Goal: Information Seeking & Learning: Learn about a topic

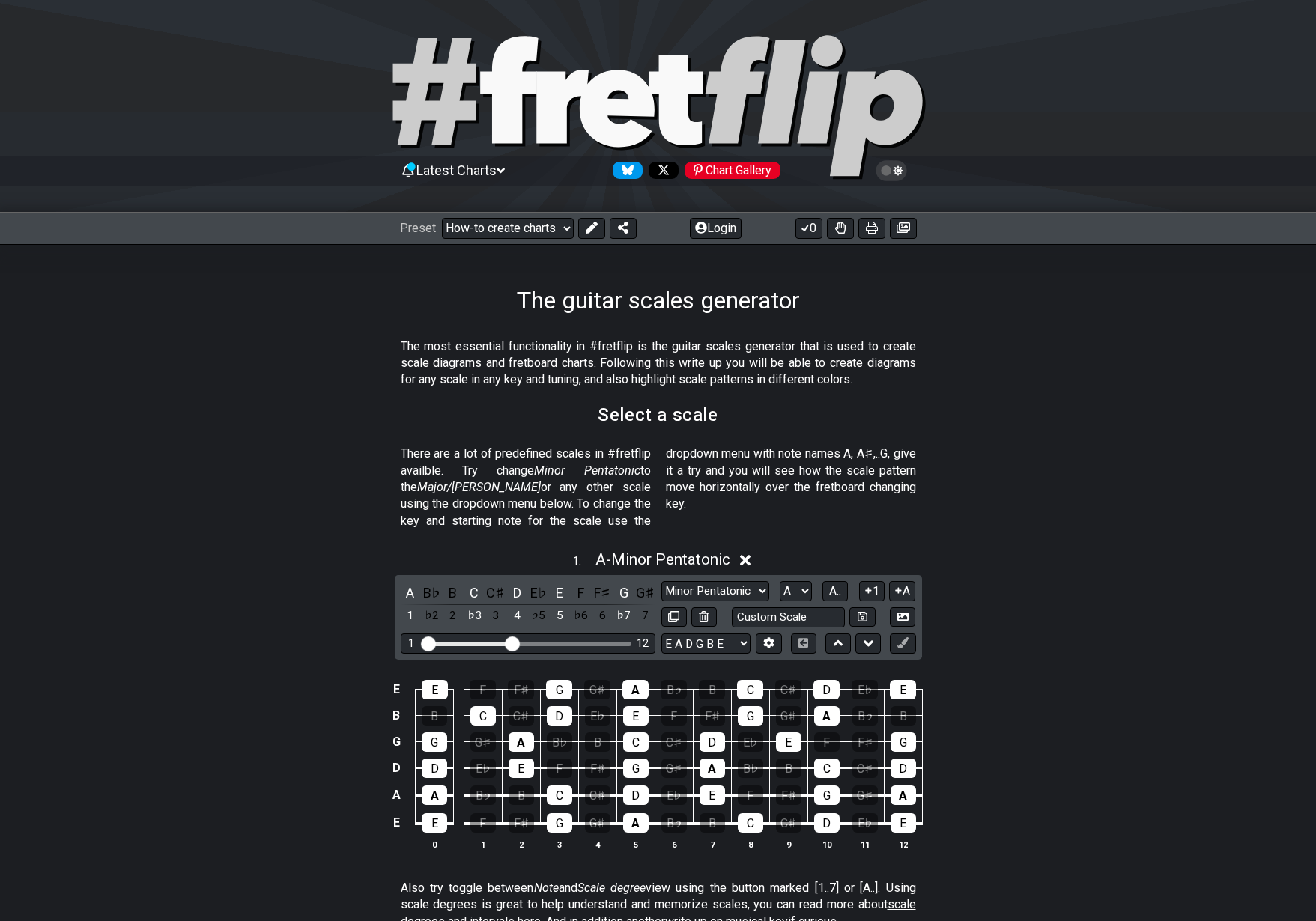
click at [1057, 374] on section "The most essential functionality in #fretflip is the guitar scales generator th…" at bounding box center [658, 367] width 1316 height 68
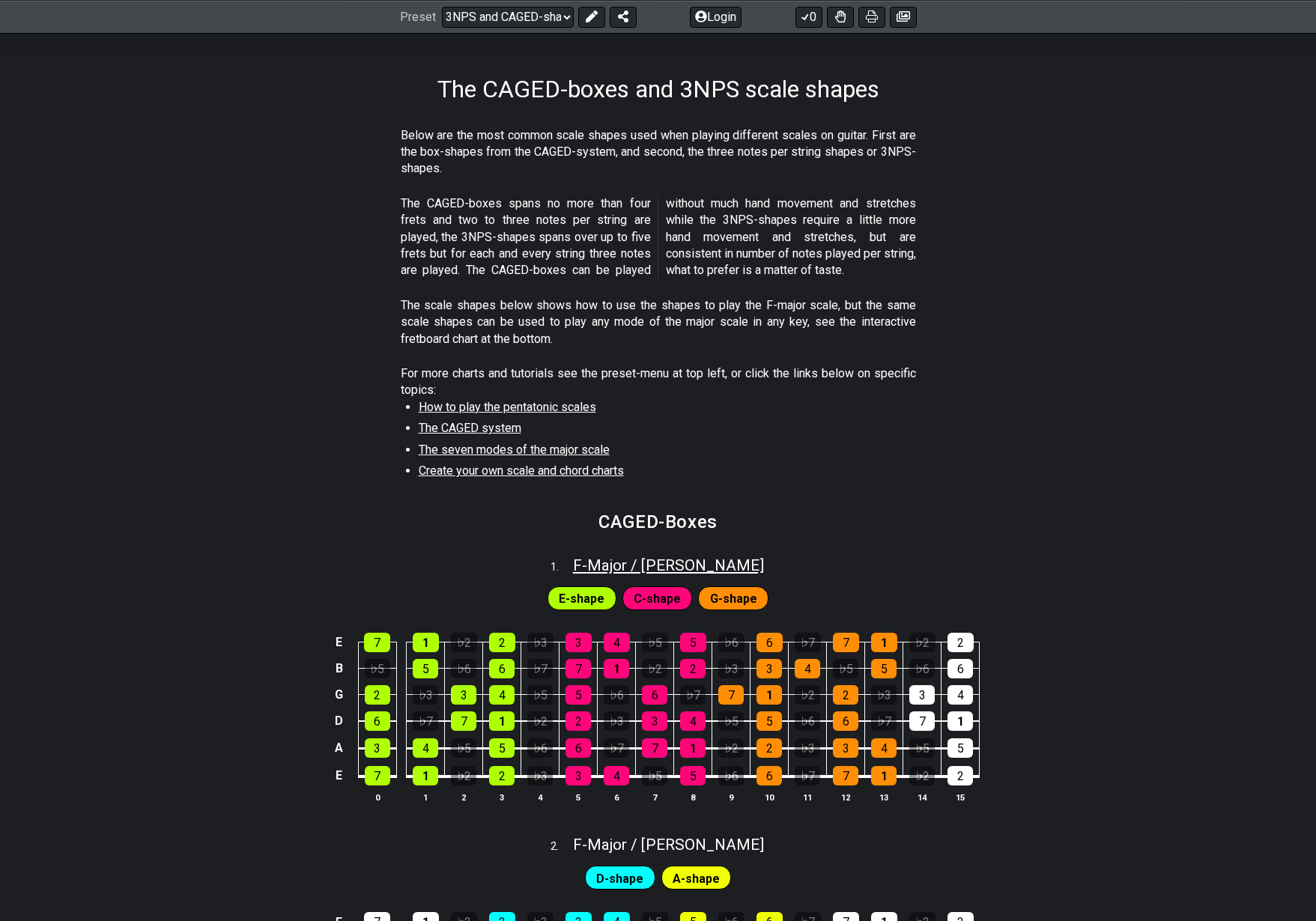
scroll to position [211, 0]
click at [681, 558] on span "F - Major / Ionian" at bounding box center [669, 565] width 191 height 18
select select "F"
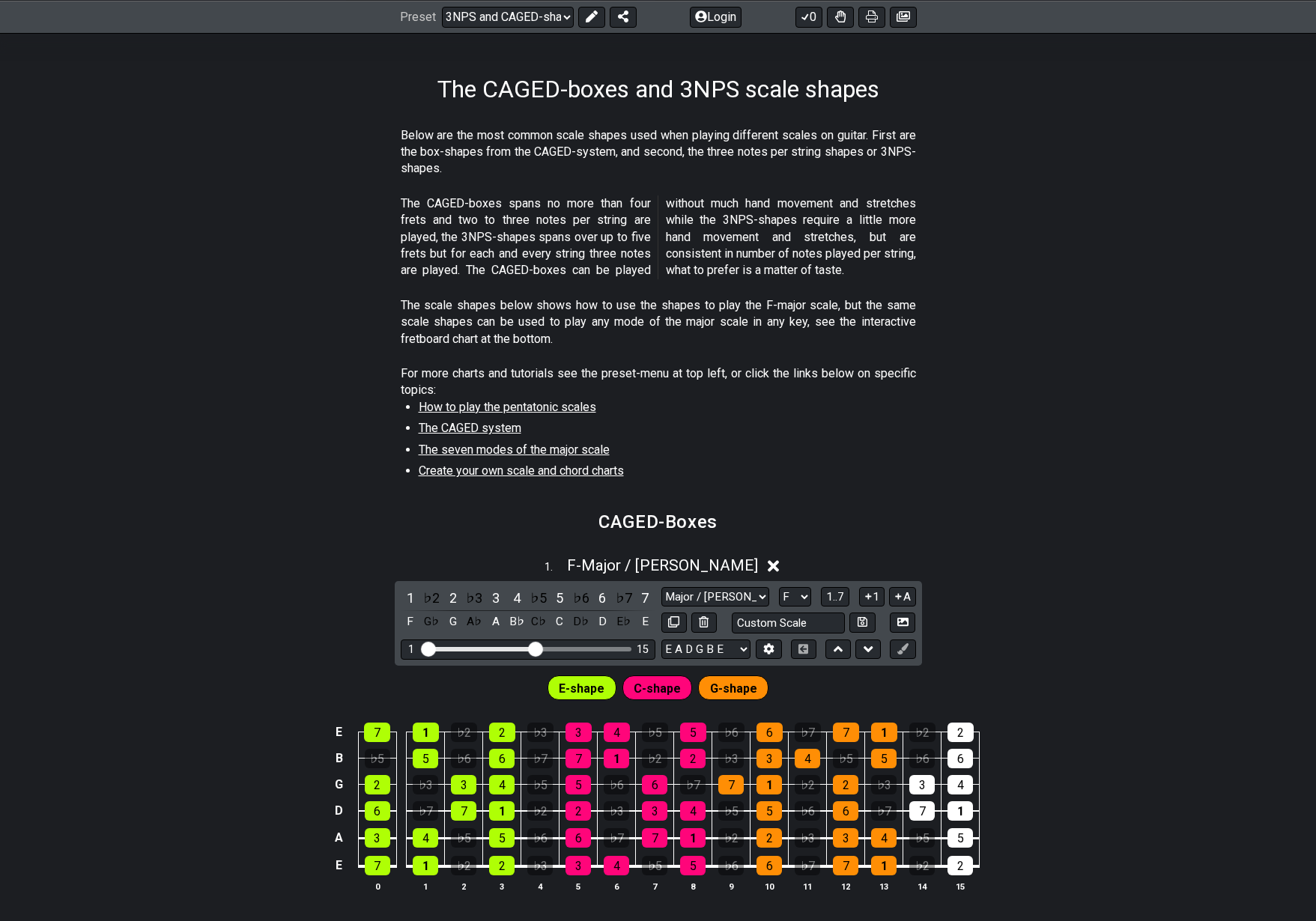
click at [1070, 514] on section "CAGED-Boxes" at bounding box center [658, 528] width 1316 height 39
click at [514, 613] on div "B♭" at bounding box center [517, 622] width 19 height 20
click at [1059, 592] on div "1 . F - Unsaved Scale 1 ♭2 2 ♭3 3 4 ♭5 5 ♭6 6 ♭7 7 F G♭ G A♭ A B♭ C♭ C D♭ D E♭ …" at bounding box center [658, 731] width 1316 height 366
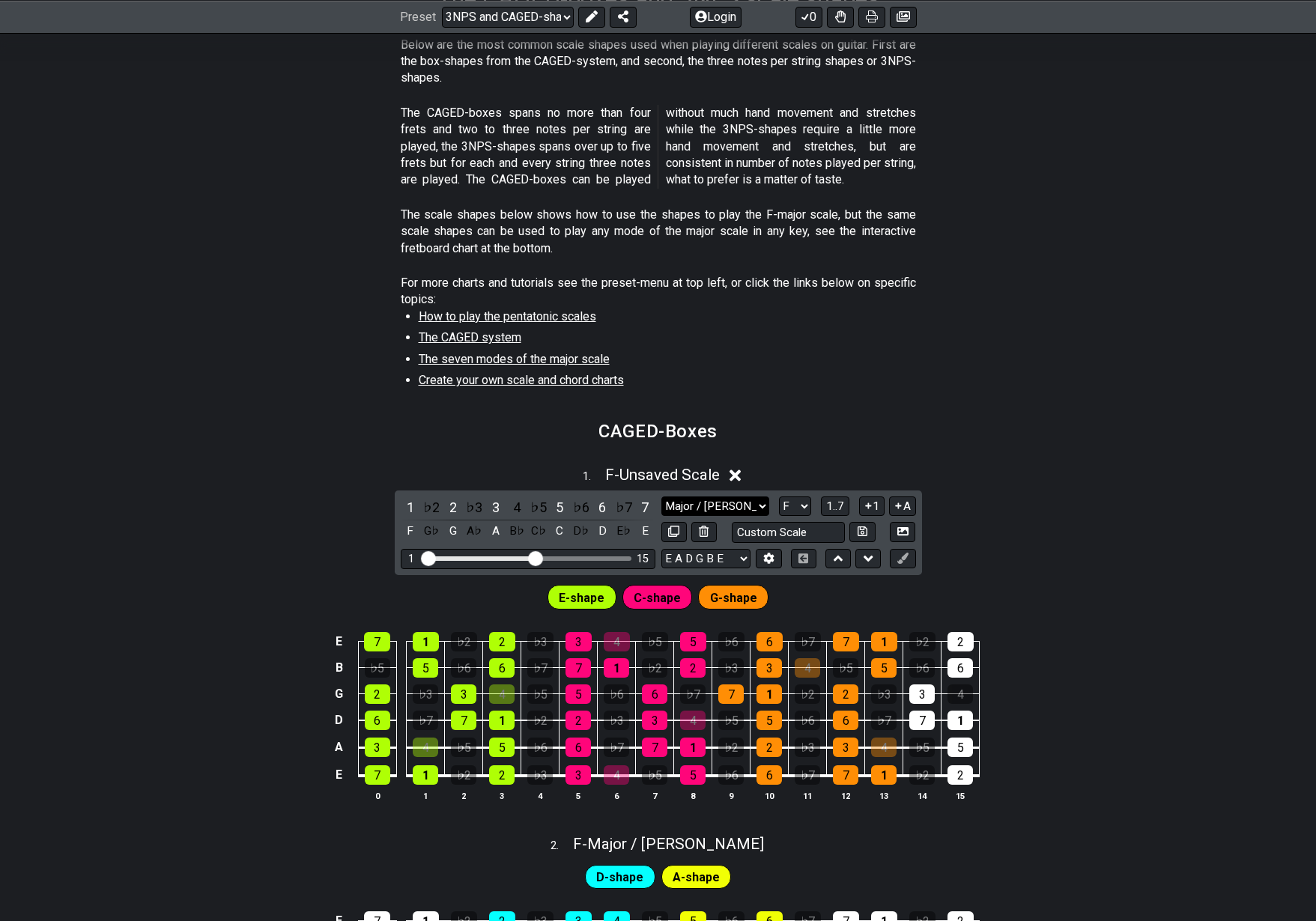
select select "Minor Pentatonic"
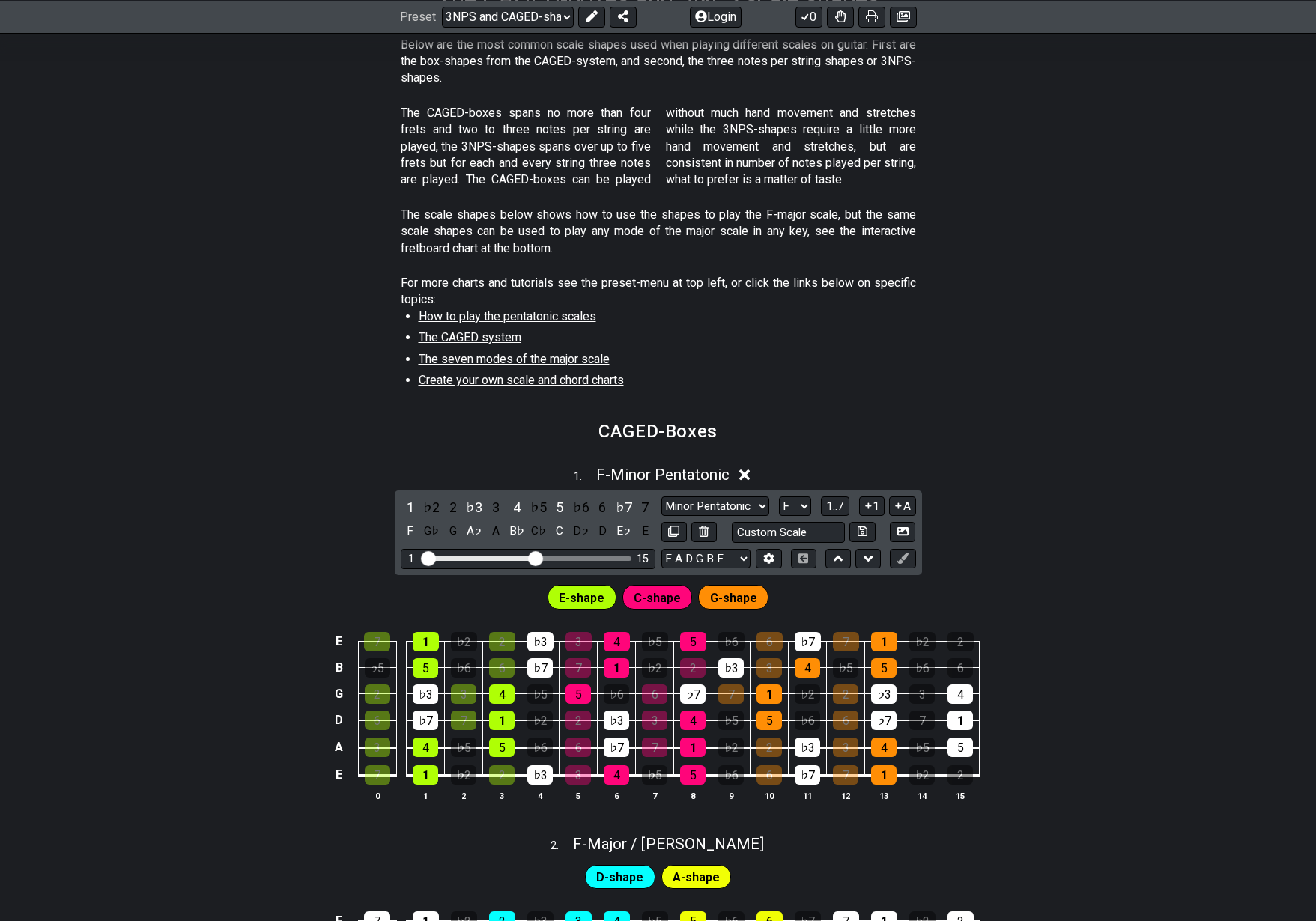
click at [1072, 500] on div "1 . F - Minor Pentatonic 1 ♭2 2 ♭3 3 4 ♭5 5 ♭6 6 ♭7 7 F G♭ G A♭ A B♭ C♭ C D♭ D …" at bounding box center [658, 640] width 1316 height 366
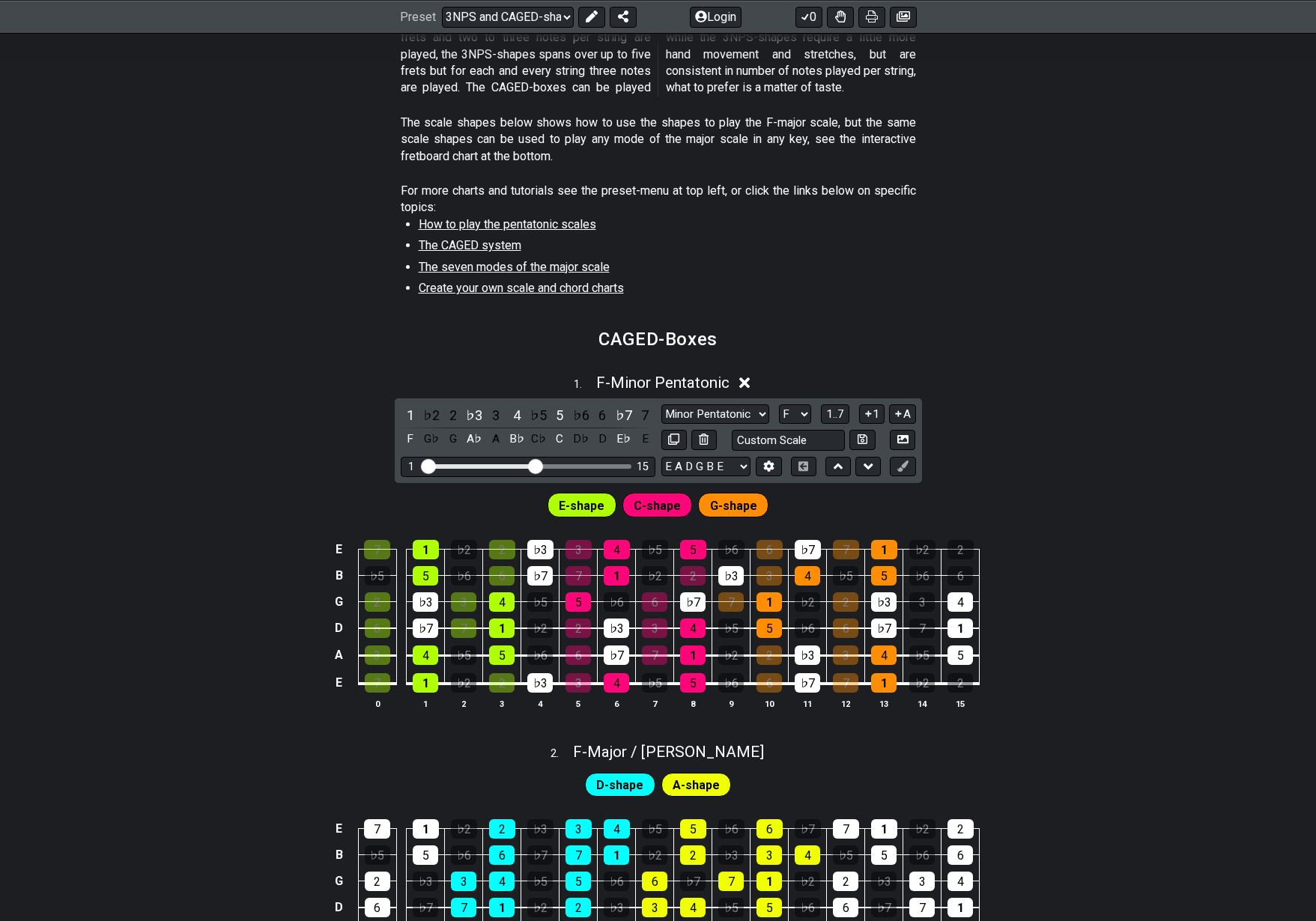
scroll to position [413, 0]
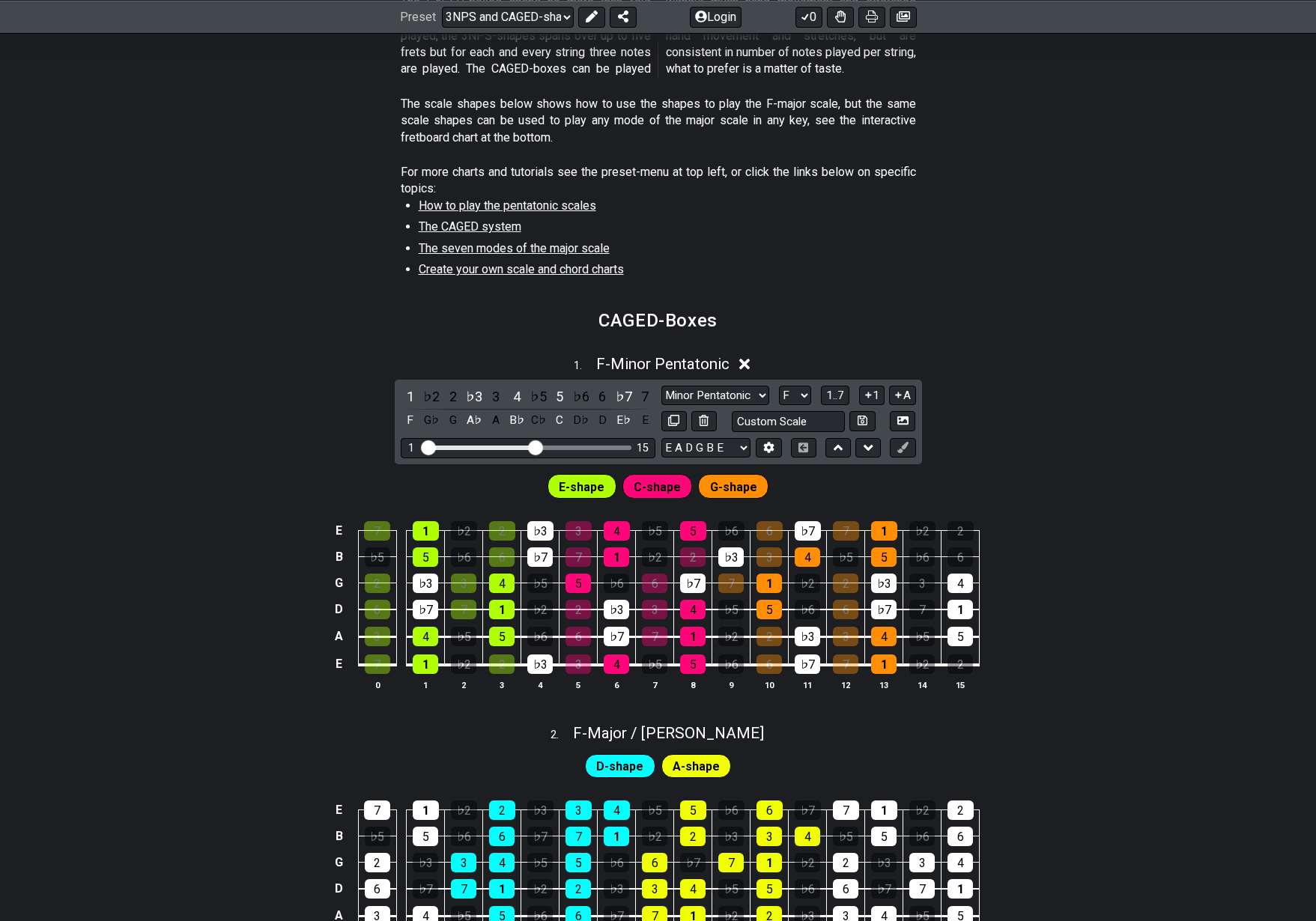
click at [574, 483] on span "E-shape" at bounding box center [581, 487] width 46 height 22
click at [673, 482] on span "C-shape" at bounding box center [657, 487] width 47 height 22
click at [763, 476] on div "G-shape" at bounding box center [733, 486] width 71 height 24
click at [742, 481] on span "G-shape" at bounding box center [733, 487] width 47 height 22
click at [1049, 455] on div "1 . F - Minor Pentatonic 1 ♭2 2 ♭3 3 4 ♭5 5 ♭6 6 ♭7 7 F G♭ G A♭ A B♭ C♭ C D♭ D …" at bounding box center [658, 529] width 1316 height 366
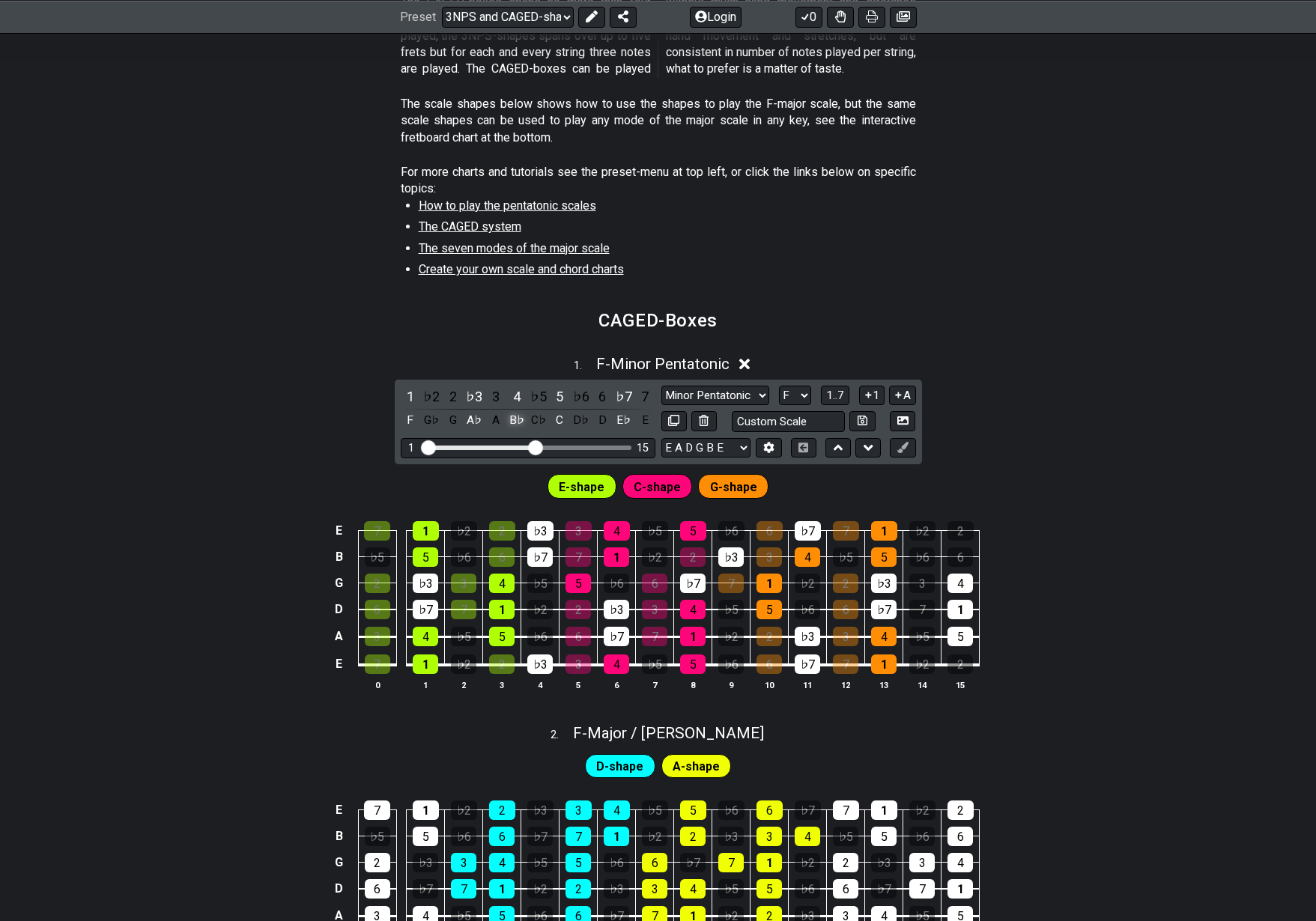
click at [514, 413] on div "B♭" at bounding box center [517, 421] width 19 height 20
click at [514, 413] on div "B♭" at bounding box center [517, 421] width 19 height 20
click at [471, 414] on div "A♭" at bounding box center [474, 421] width 19 height 20
click at [552, 390] on div "5" at bounding box center [559, 396] width 19 height 20
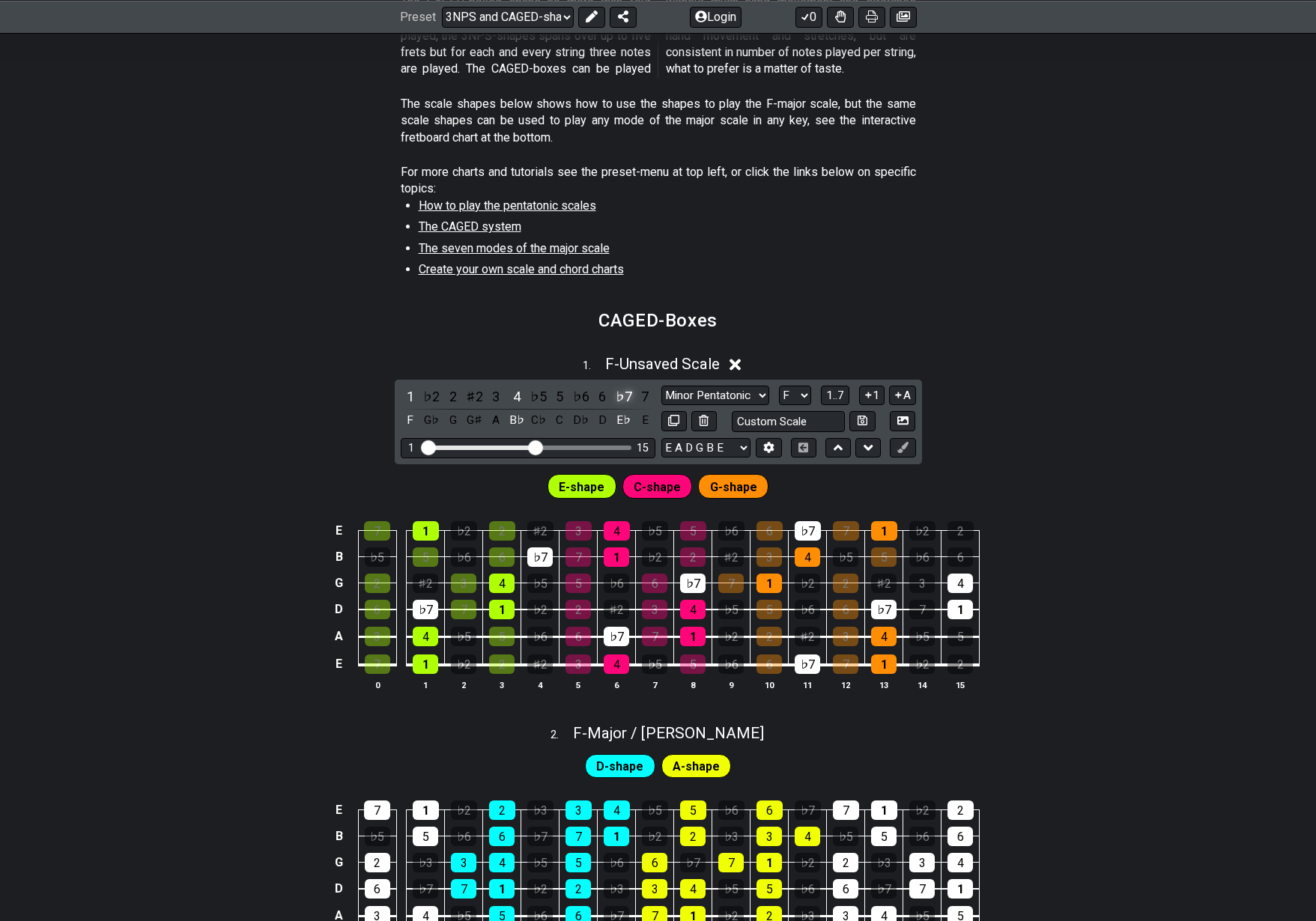
click at [615, 386] on div "♭7" at bounding box center [624, 396] width 19 height 20
click at [515, 393] on div "4" at bounding box center [517, 396] width 19 height 20
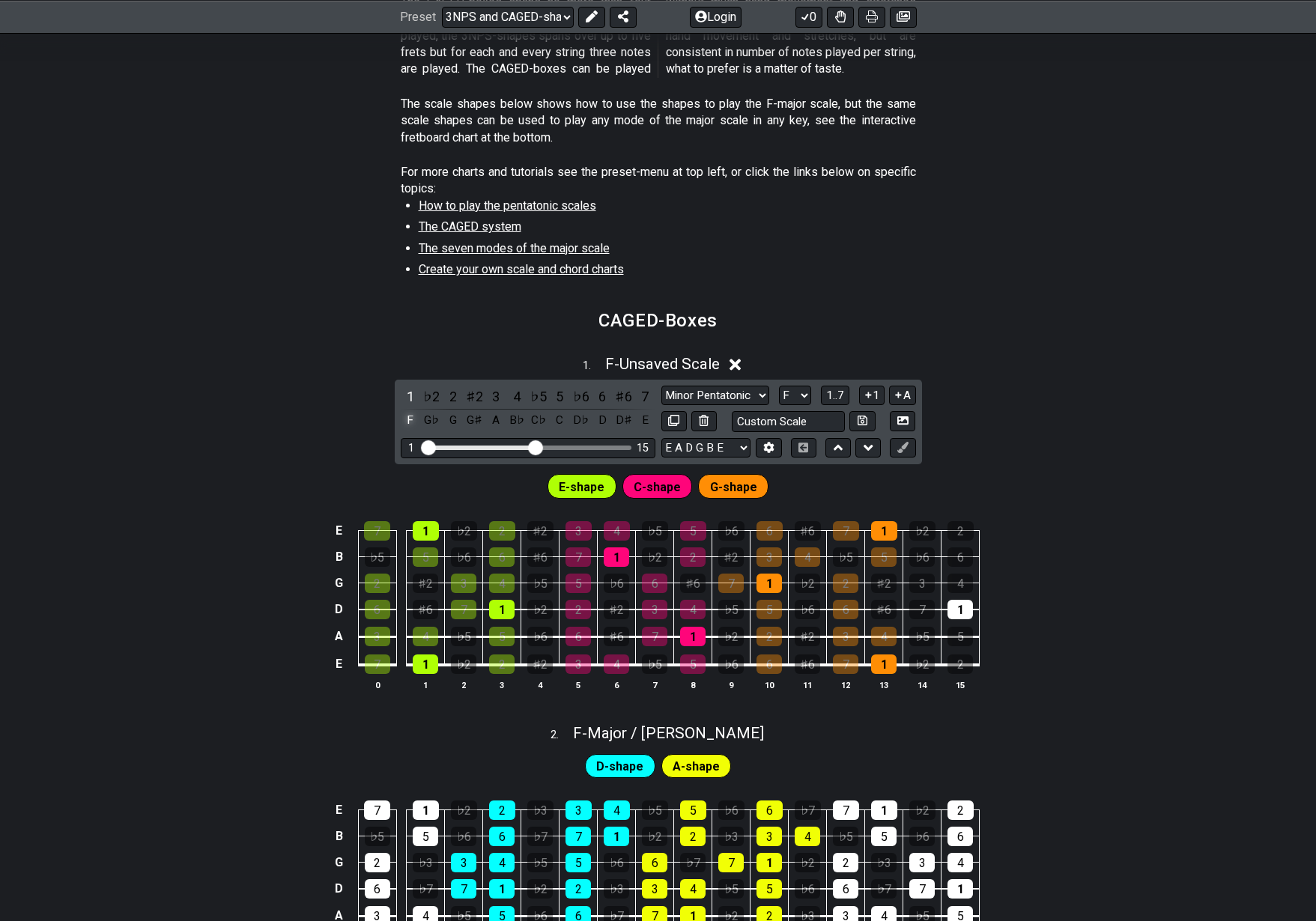
click at [410, 388] on div "1" at bounding box center [410, 396] width 19 height 20
drag, startPoint x: 403, startPoint y: 415, endPoint x: 487, endPoint y: 416, distance: 84.0
click at [404, 415] on div "F" at bounding box center [410, 421] width 19 height 20
click at [403, 410] on div "F" at bounding box center [410, 421] width 19 height 20
click at [512, 417] on div "B♭" at bounding box center [517, 421] width 19 height 20
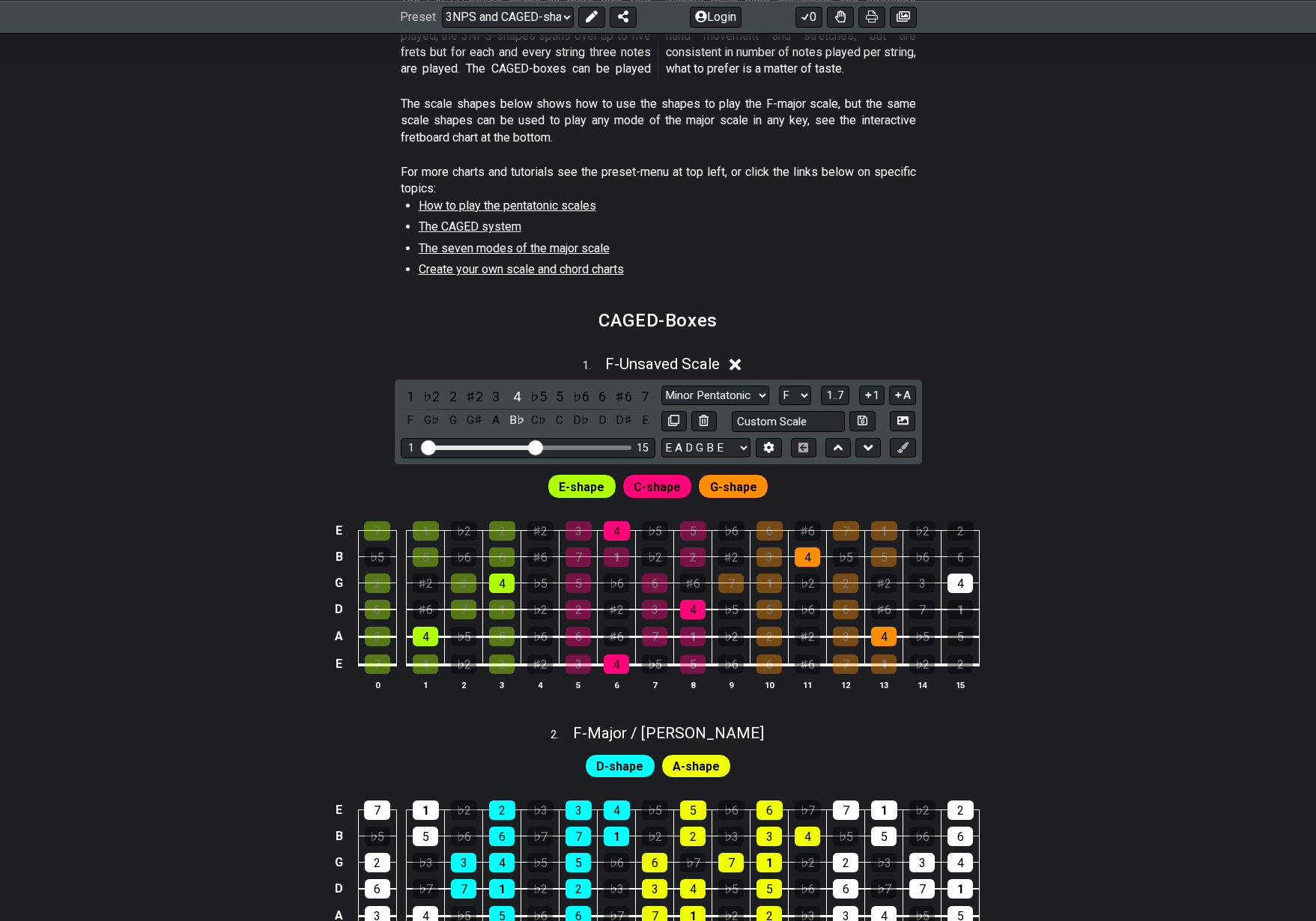
click at [902, 261] on li "Create your own scale and chord charts" at bounding box center [666, 272] width 494 height 21
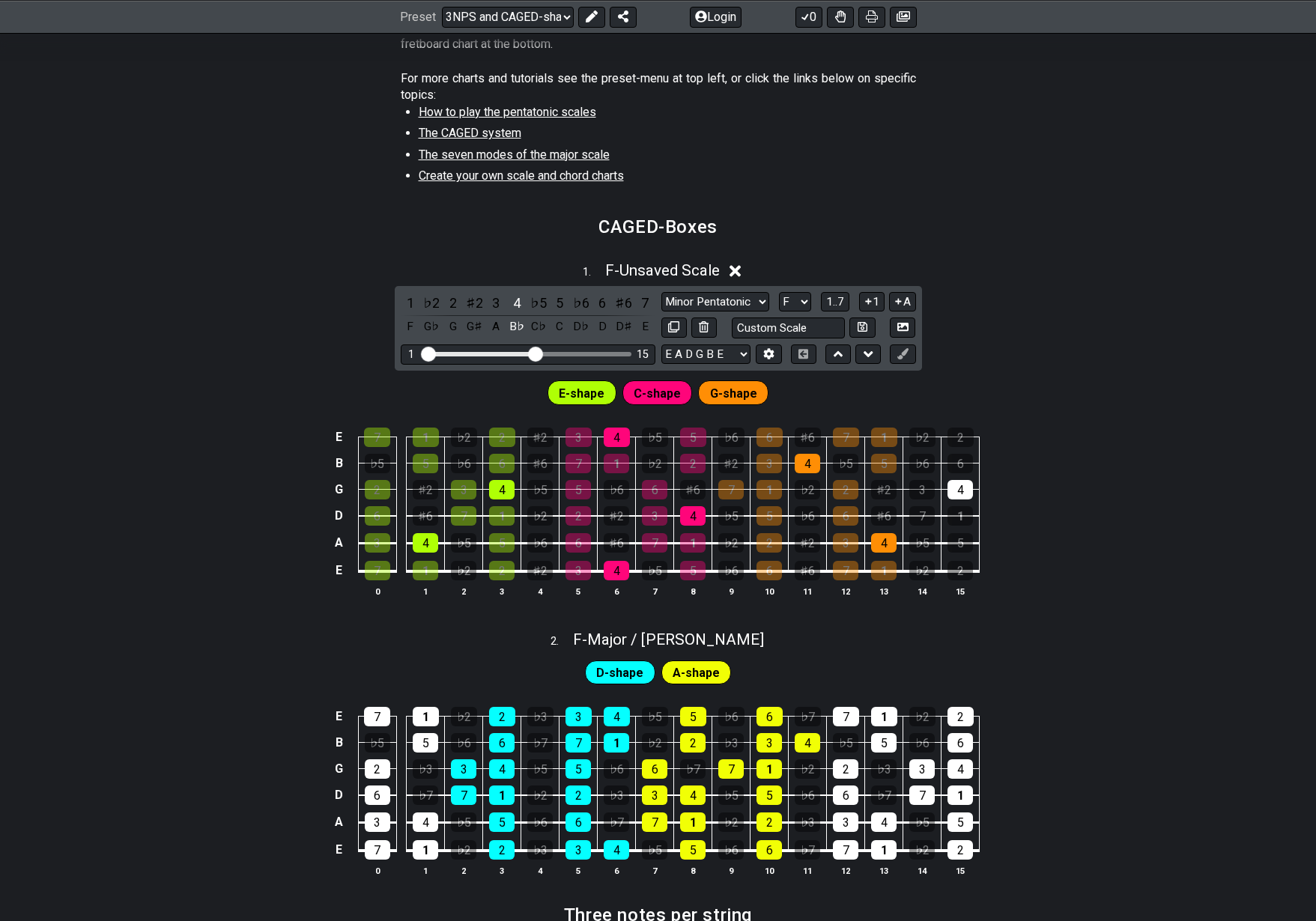
click at [1143, 303] on div "1 . F - Unsaved Scale 1 ♭2 2 ♯2 3 4 ♭5 5 ♭6 6 ♯6 7 F G♭ G G♯ A B♭ C♭ C D♭ D D♯ …" at bounding box center [658, 435] width 1316 height 366
click at [1146, 337] on div "1 . F - Unsaved Scale 1 ♭2 2 ♯2 3 4 ♭5 5 ♭6 6 ♯6 7 F G♭ G G♯ A B♭ C♭ C D♭ D D♯ …" at bounding box center [658, 435] width 1316 height 366
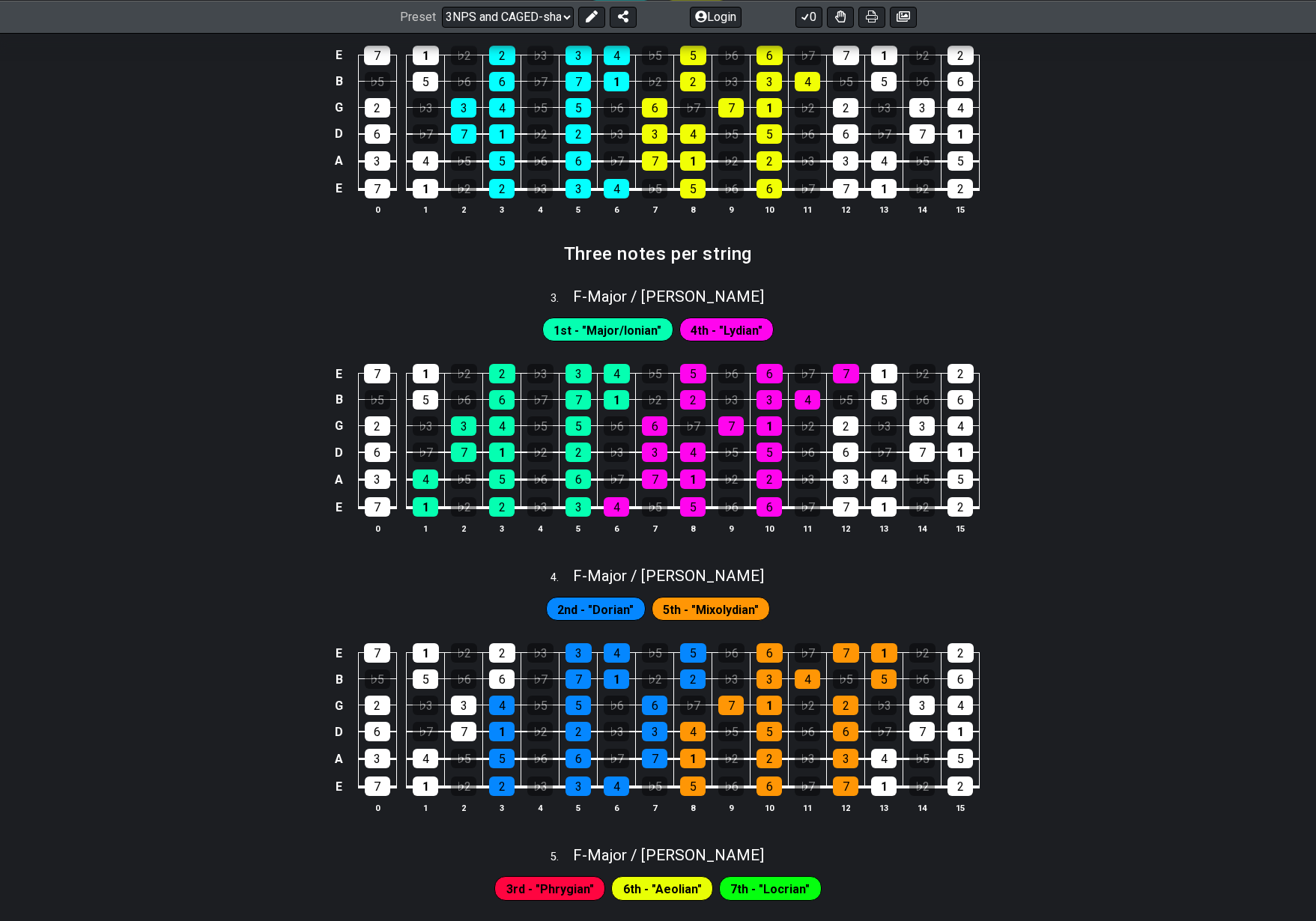
scroll to position [660, 0]
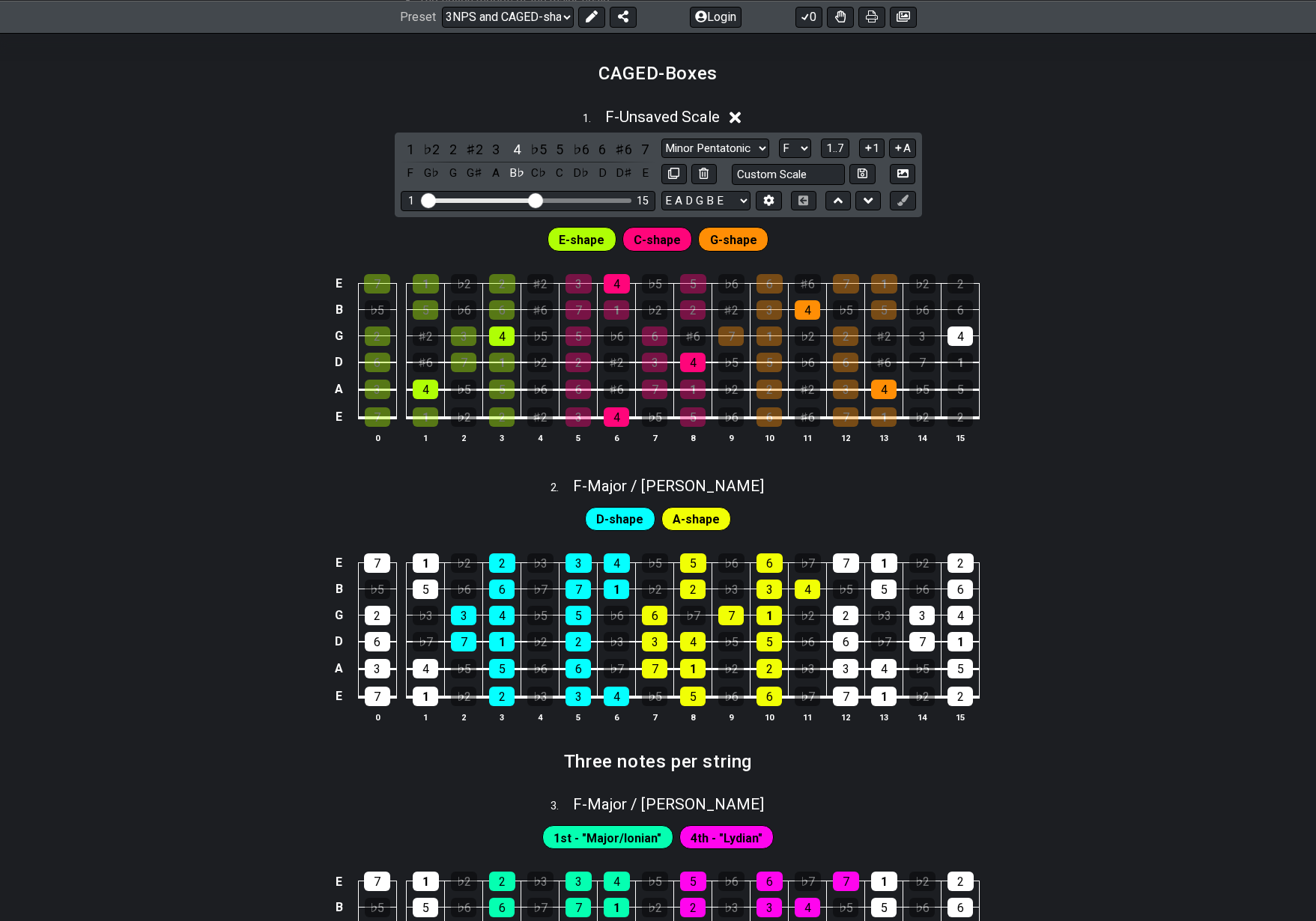
click at [1169, 442] on div "E 7 1 ♭2 2 ♯2 3 4 ♭5 5 ♭6 6 ♯6 7 1 ♭2 2 B ♭5 5 ♭6 6 ♯6 7 1 ♭2 2 ♯2 3 4 ♭5 5 ♭6 …" at bounding box center [658, 359] width 1316 height 210
